Goal: Information Seeking & Learning: Understand process/instructions

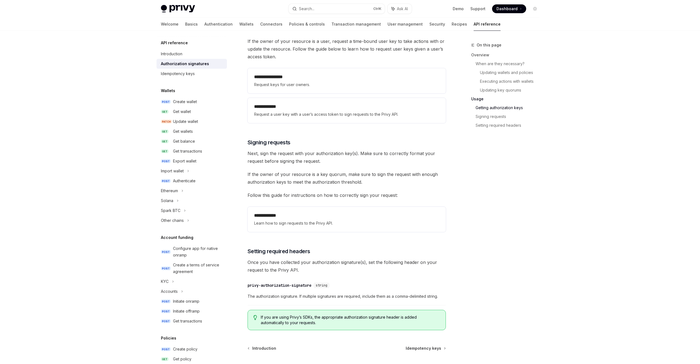
scroll to position [743, 0]
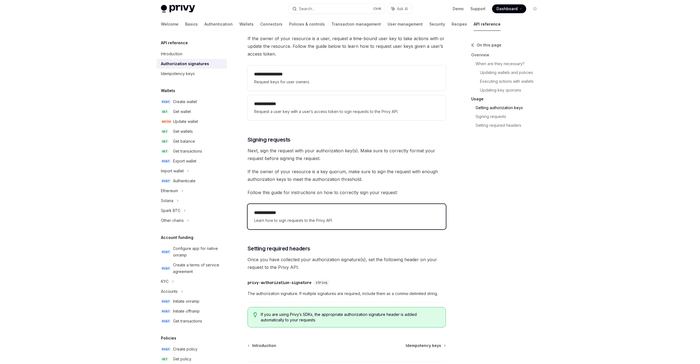
click at [359, 218] on span "Learn how to sign requests to the Privy API." at bounding box center [346, 220] width 185 height 7
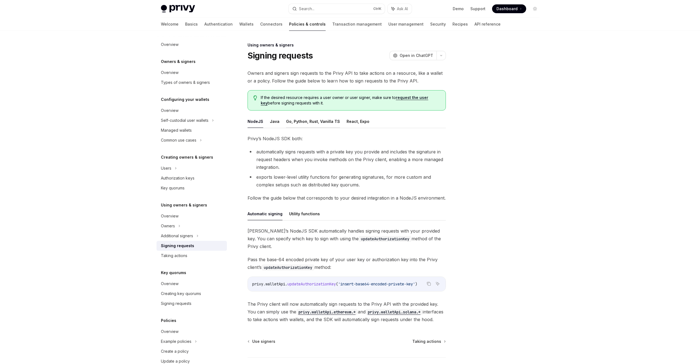
click at [307, 123] on button "Go, Python, Rust, Vanilla TS" at bounding box center [313, 121] width 54 height 13
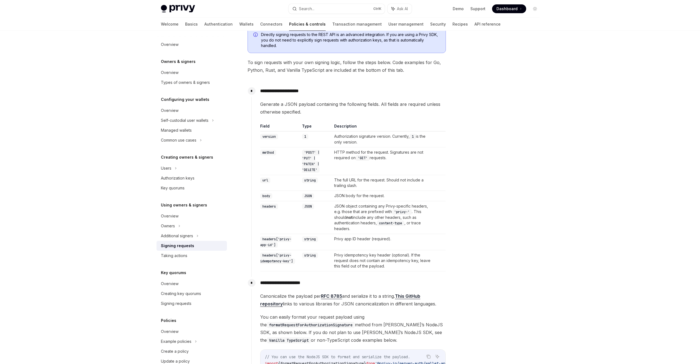
scroll to position [110, 0]
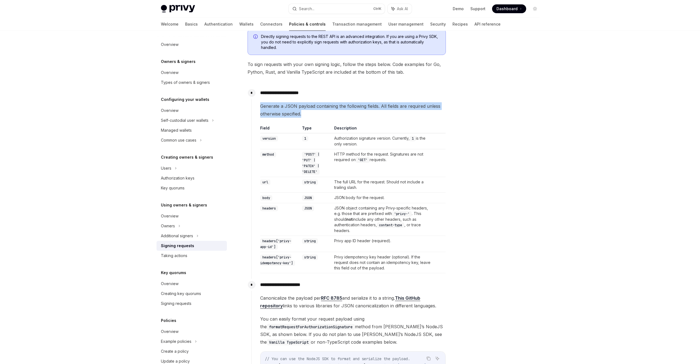
drag, startPoint x: 304, startPoint y: 114, endPoint x: 261, endPoint y: 108, distance: 43.1
click at [261, 108] on span "Generate a JSON payload containing the following fields. All fields are require…" at bounding box center [352, 109] width 185 height 15
click at [470, 157] on div at bounding box center [502, 203] width 84 height 322
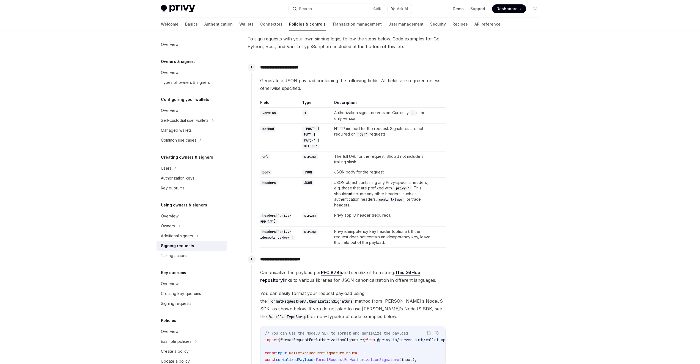
scroll to position [138, 0]
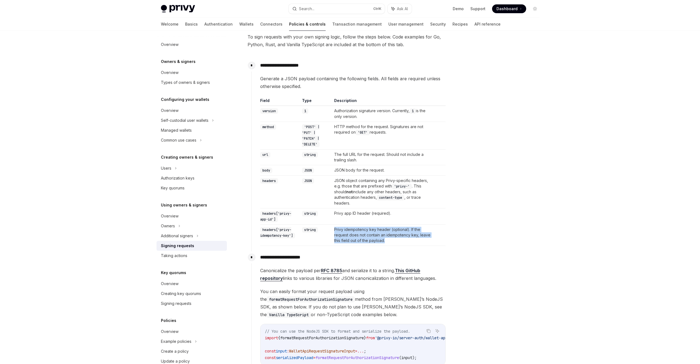
drag, startPoint x: 388, startPoint y: 240, endPoint x: 336, endPoint y: 231, distance: 52.8
click at [336, 231] on td "Privy idempotency key header (optional). If the request does not contain an ide…" at bounding box center [383, 235] width 102 height 21
click at [327, 234] on td "string" at bounding box center [316, 235] width 32 height 21
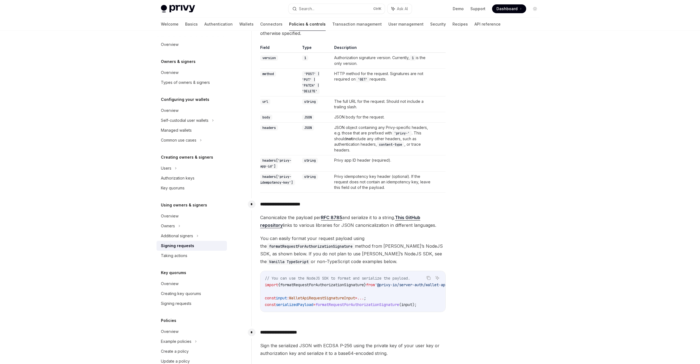
scroll to position [193, 0]
drag, startPoint x: 259, startPoint y: 216, endPoint x: 440, endPoint y: 224, distance: 181.5
click at [440, 224] on div "**********" at bounding box center [348, 257] width 194 height 123
click at [377, 239] on span "You can easily format your request payload using the formatRequestForAuthorizat…" at bounding box center [352, 248] width 185 height 31
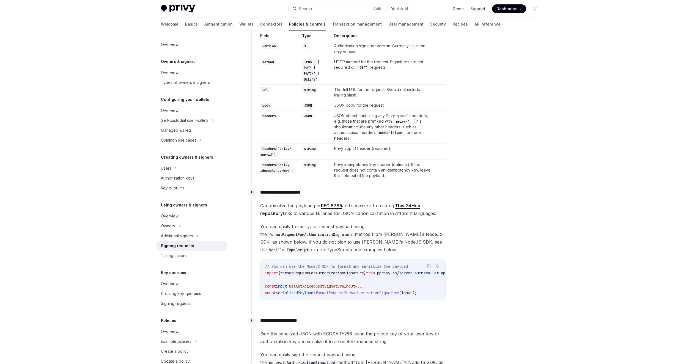
scroll to position [220, 0]
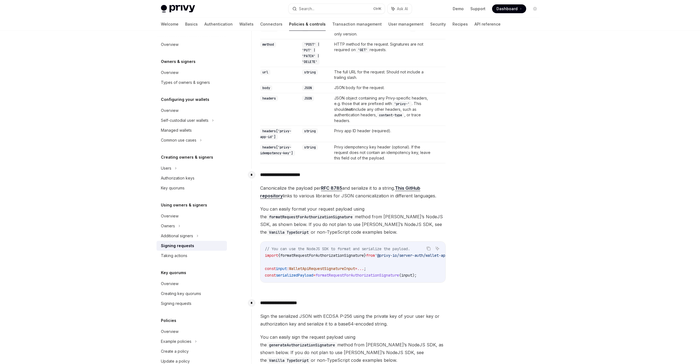
drag, startPoint x: 285, startPoint y: 211, endPoint x: 349, endPoint y: 232, distance: 67.5
click at [349, 232] on div "**********" at bounding box center [348, 230] width 194 height 123
click at [306, 231] on span "You can easily format your request payload using the formatRequestForAuthorizat…" at bounding box center [352, 220] width 185 height 31
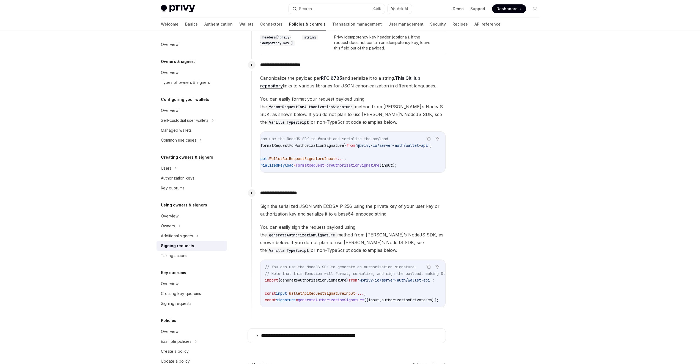
scroll to position [0, 0]
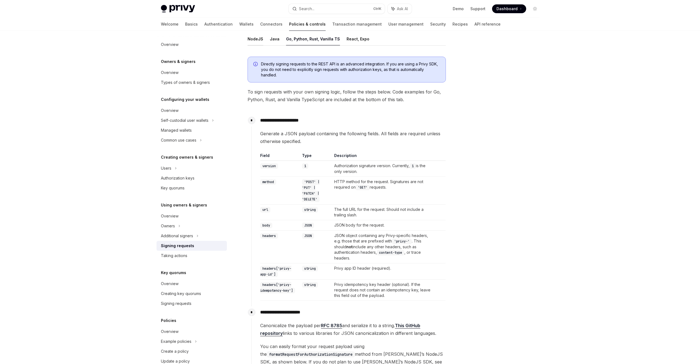
click at [258, 40] on button "NodeJS" at bounding box center [256, 38] width 16 height 13
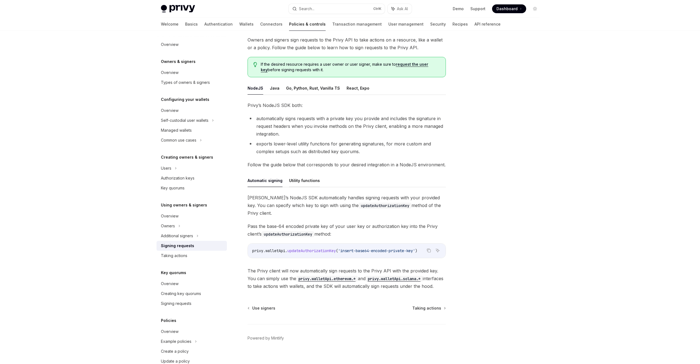
click at [305, 181] on button "Utility functions" at bounding box center [304, 180] width 31 height 13
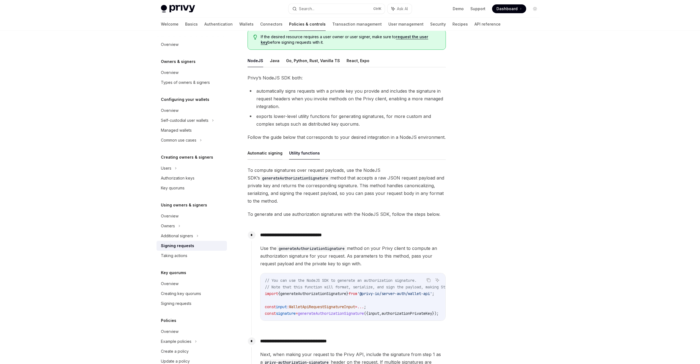
click at [268, 157] on button "Automatic signing" at bounding box center [265, 153] width 35 height 13
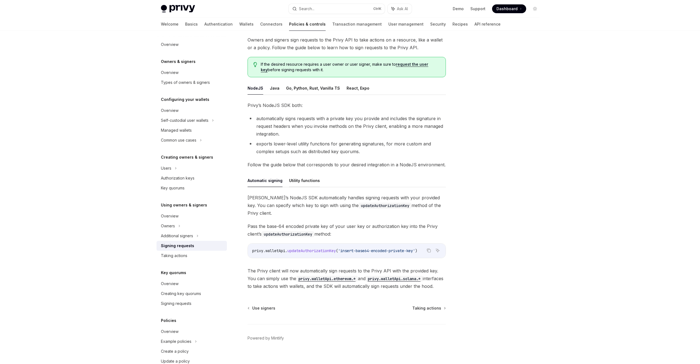
click at [299, 182] on button "Utility functions" at bounding box center [304, 180] width 31 height 13
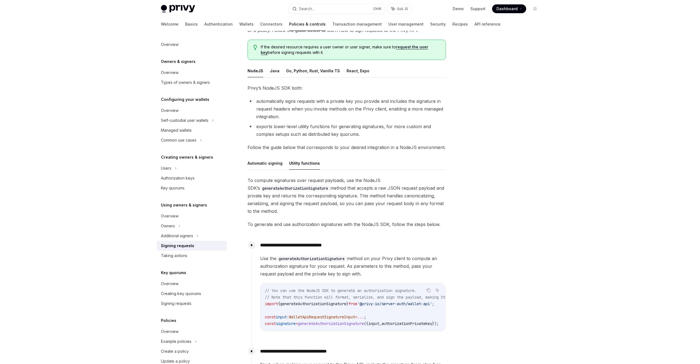
scroll to position [33, 0]
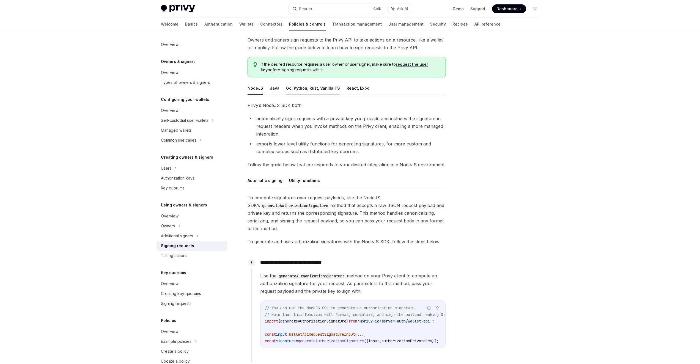
click at [307, 89] on button "Go, Python, Rust, Vanilla TS" at bounding box center [313, 88] width 54 height 13
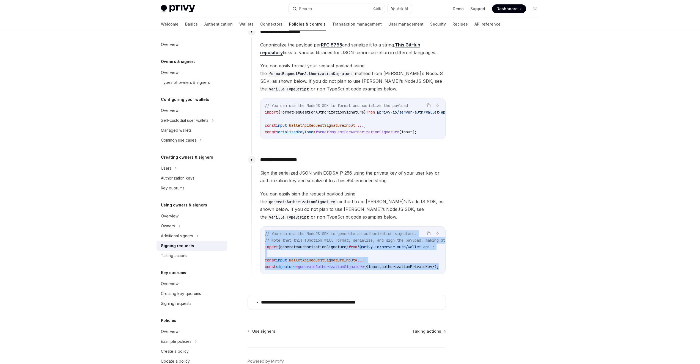
drag, startPoint x: 417, startPoint y: 261, endPoint x: 263, endPoint y: 229, distance: 157.2
click at [263, 229] on div "// You can use the NodeJS SDK to generate an authorization signature. // Note t…" at bounding box center [353, 250] width 185 height 47
copy code "// You can use the NodeJS SDK to generate an authorization signature. // Note t…"
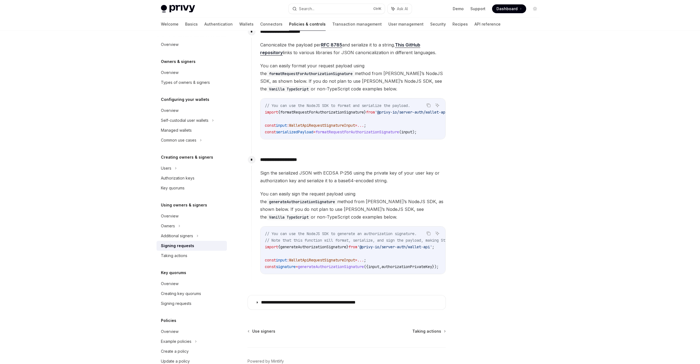
click at [509, 105] on div at bounding box center [502, 203] width 84 height 322
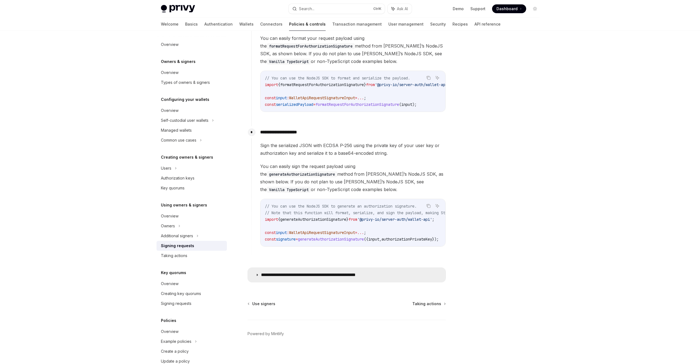
click at [319, 273] on p "**********" at bounding box center [323, 275] width 124 height 6
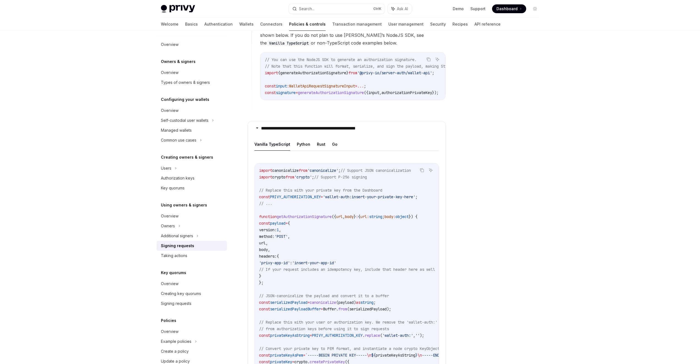
scroll to position [556, 0]
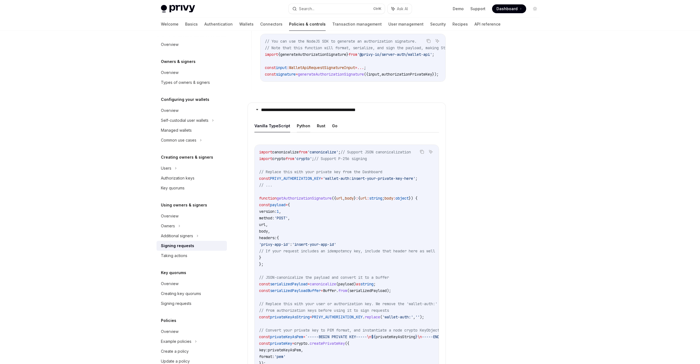
click at [306, 123] on button "Python" at bounding box center [303, 125] width 13 height 13
type textarea "*"
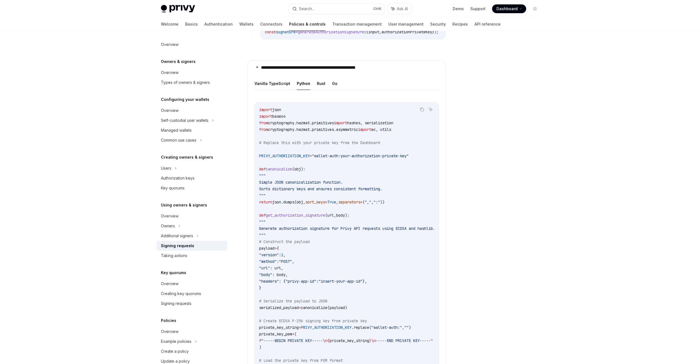
scroll to position [611, 0]
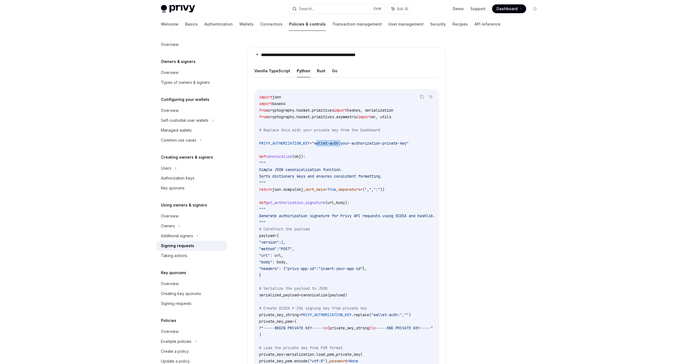
drag, startPoint x: 346, startPoint y: 140, endPoint x: 322, endPoint y: 139, distance: 24.2
click at [322, 141] on span ""wallet-auth:your-authorization-private-key"" at bounding box center [360, 143] width 97 height 5
click at [347, 143] on code "import json import base64 from cryptography.hazmat.primitives import hashes, se…" at bounding box center [353, 282] width 189 height 376
drag, startPoint x: 350, startPoint y: 140, endPoint x: 418, endPoint y: 142, distance: 68.3
click at [409, 142] on span ""wallet-auth:your-authorization-private-key"" at bounding box center [360, 143] width 97 height 5
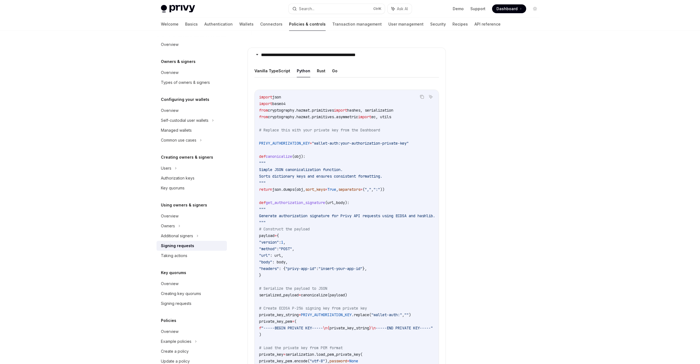
click at [409, 146] on code "import json import base64 from cryptography.hazmat.primitives import hashes, se…" at bounding box center [353, 282] width 189 height 376
click at [421, 95] on icon "Copy the contents from the code block" at bounding box center [422, 97] width 4 height 4
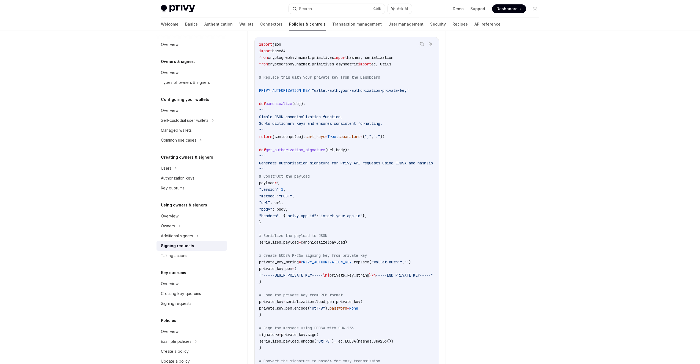
scroll to position [666, 0]
drag, startPoint x: 272, startPoint y: 217, endPoint x: 264, endPoint y: 177, distance: 40.3
click at [264, 177] on code "import json import base64 from cryptography.hazmat.primitives import hashes, se…" at bounding box center [353, 227] width 189 height 376
click at [269, 214] on code "import json import base64 from cryptography.hazmat.primitives import hashes, se…" at bounding box center [353, 227] width 189 height 376
click at [281, 215] on code "import json import base64 from cryptography.hazmat.primitives import hashes, se…" at bounding box center [353, 227] width 189 height 376
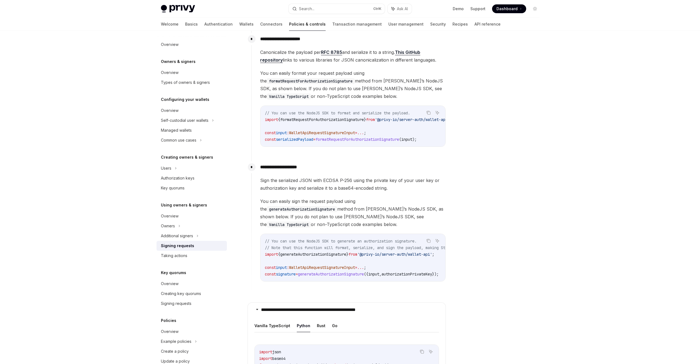
scroll to position [358, 0]
drag, startPoint x: 367, startPoint y: 273, endPoint x: 403, endPoint y: 273, distance: 36.0
click at [403, 273] on div "// You can use the NodeJS SDK to generate an authorization signature. // Note t…" at bounding box center [353, 255] width 185 height 47
click at [398, 271] on div "// You can use the NodeJS SDK to generate an authorization signature. // Note t…" at bounding box center [353, 255] width 185 height 47
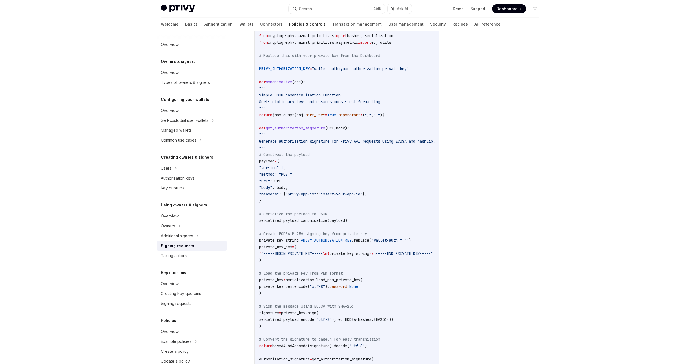
scroll to position [688, 0]
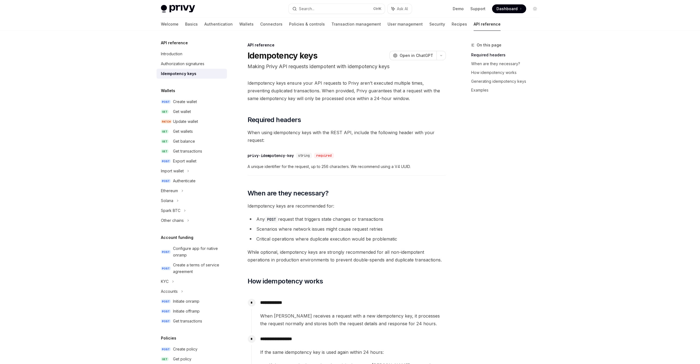
click at [255, 55] on h1 "Idempotency keys" at bounding box center [283, 56] width 70 height 10
click at [392, 98] on span "Idempotency keys ensure your API requests to Privy aren’t executed multiple tim…" at bounding box center [347, 90] width 198 height 23
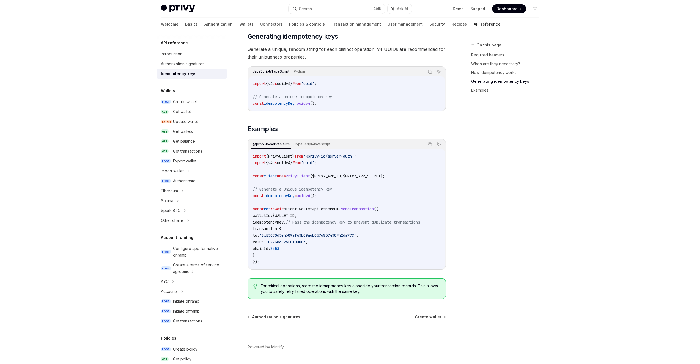
scroll to position [458, 0]
